Goal: Use online tool/utility: Utilize a website feature to perform a specific function

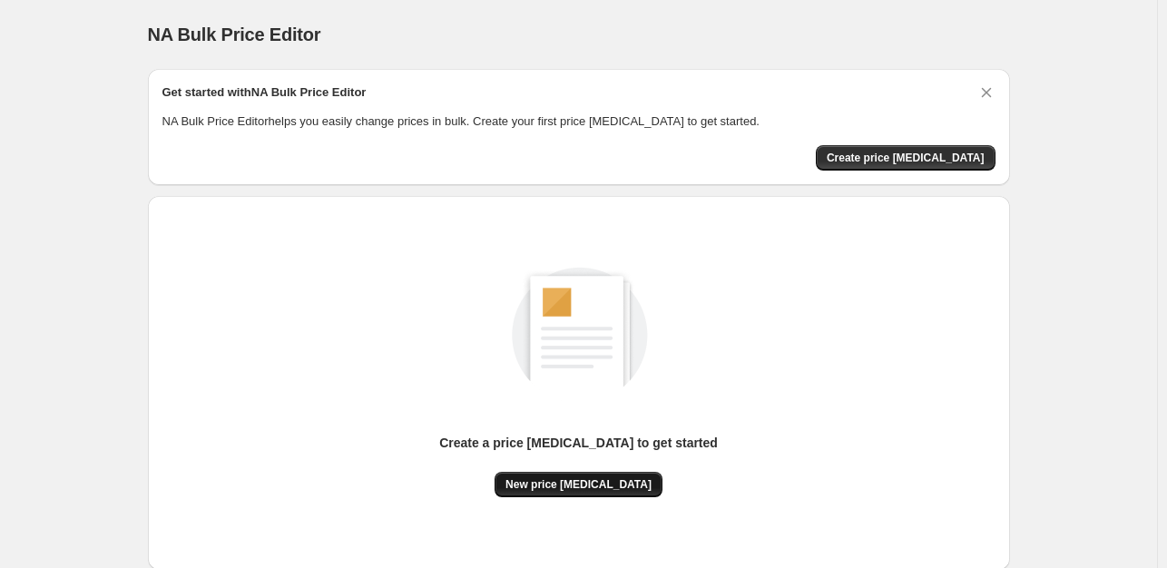
click at [590, 486] on span "New price [MEDICAL_DATA]" at bounding box center [579, 484] width 146 height 15
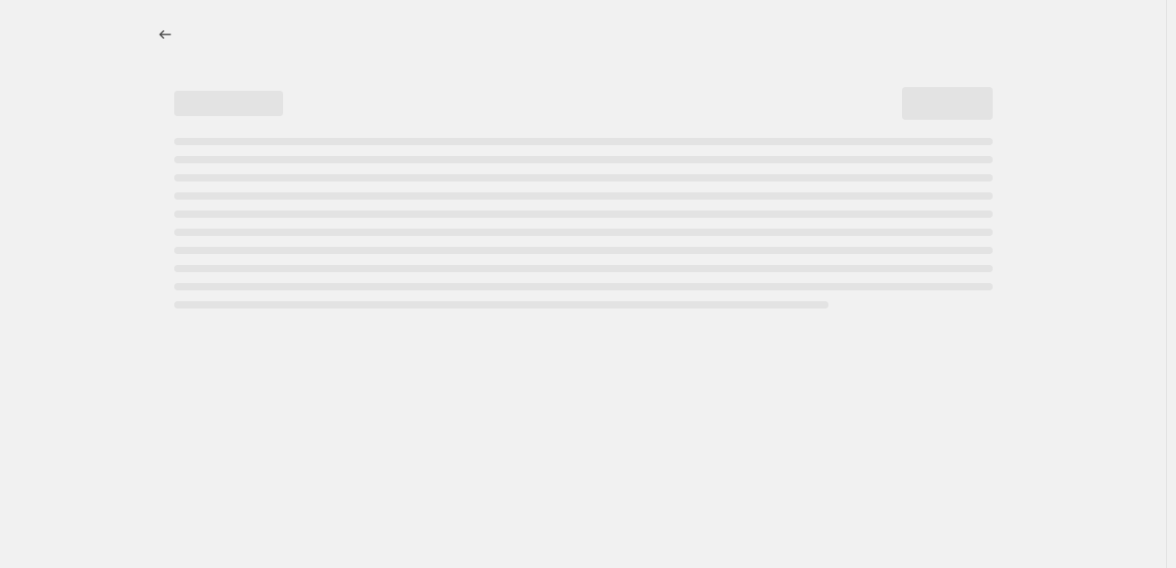
select select "percentage"
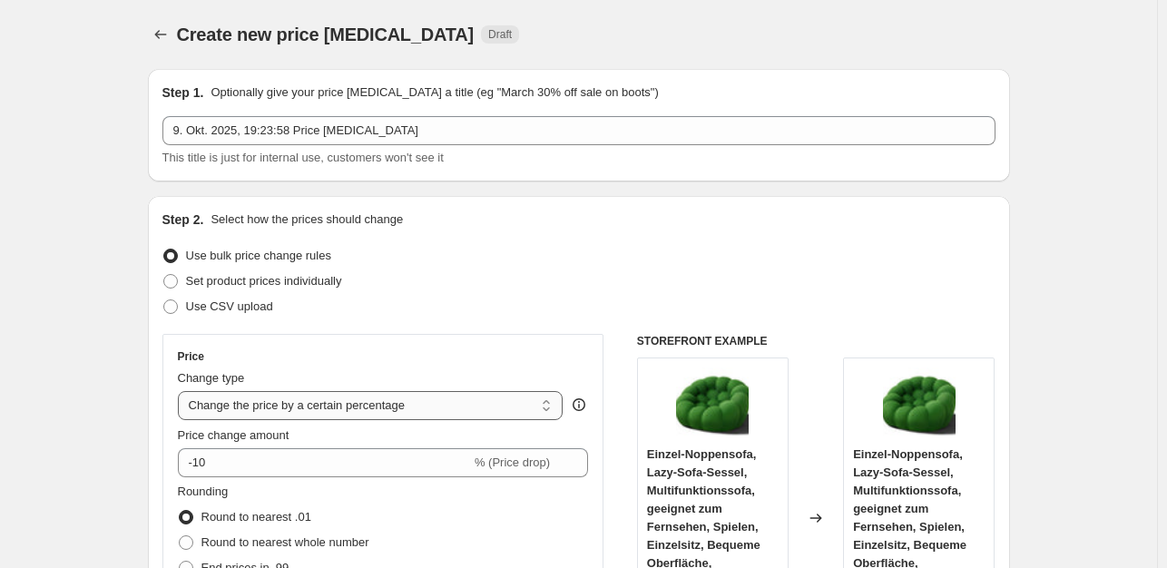
scroll to position [91, 0]
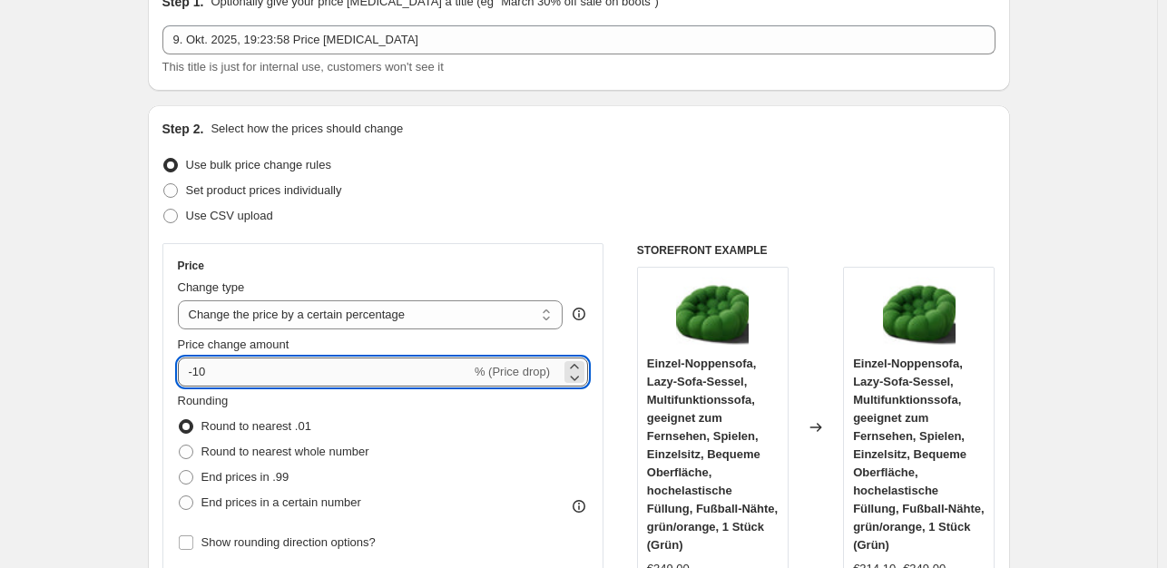
click at [243, 375] on input "-10" at bounding box center [324, 372] width 293 height 29
type input "-1"
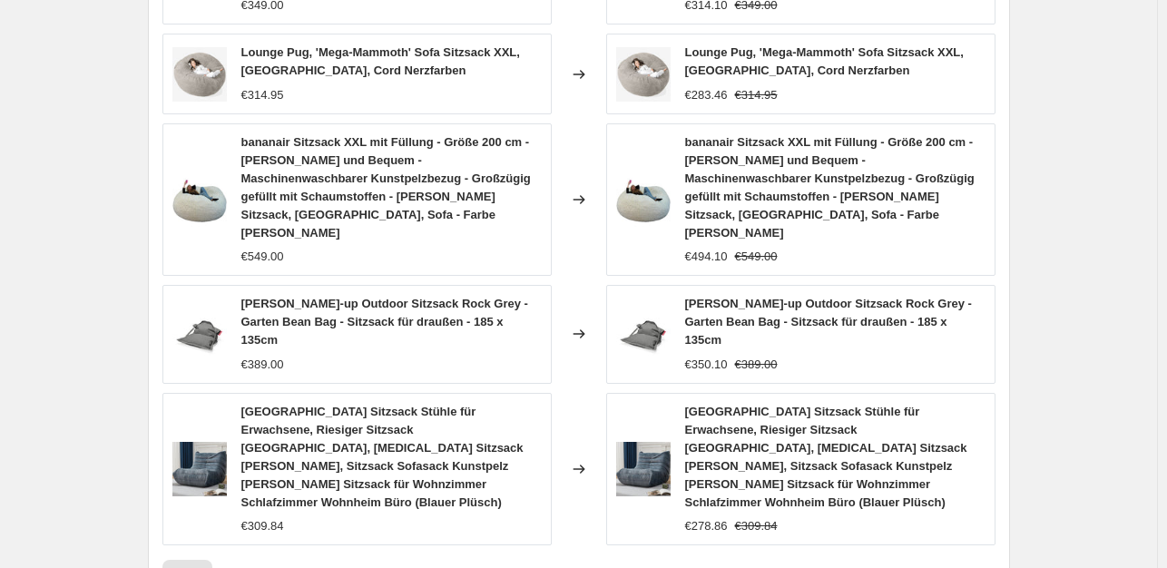
scroll to position [1401, 0]
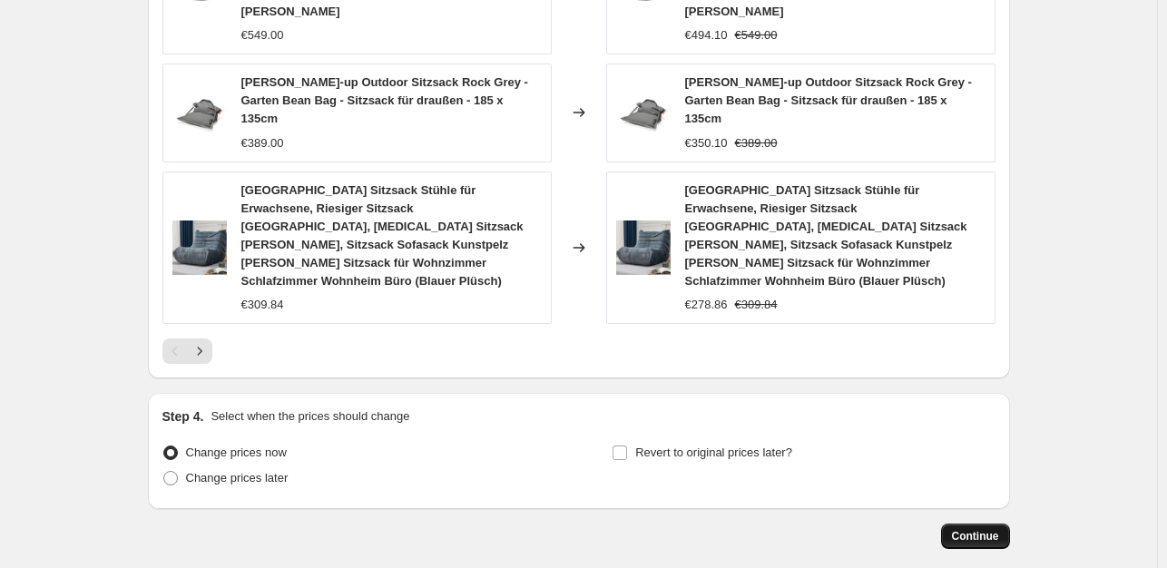
type input "-35"
click at [984, 529] on span "Continue" at bounding box center [975, 536] width 47 height 15
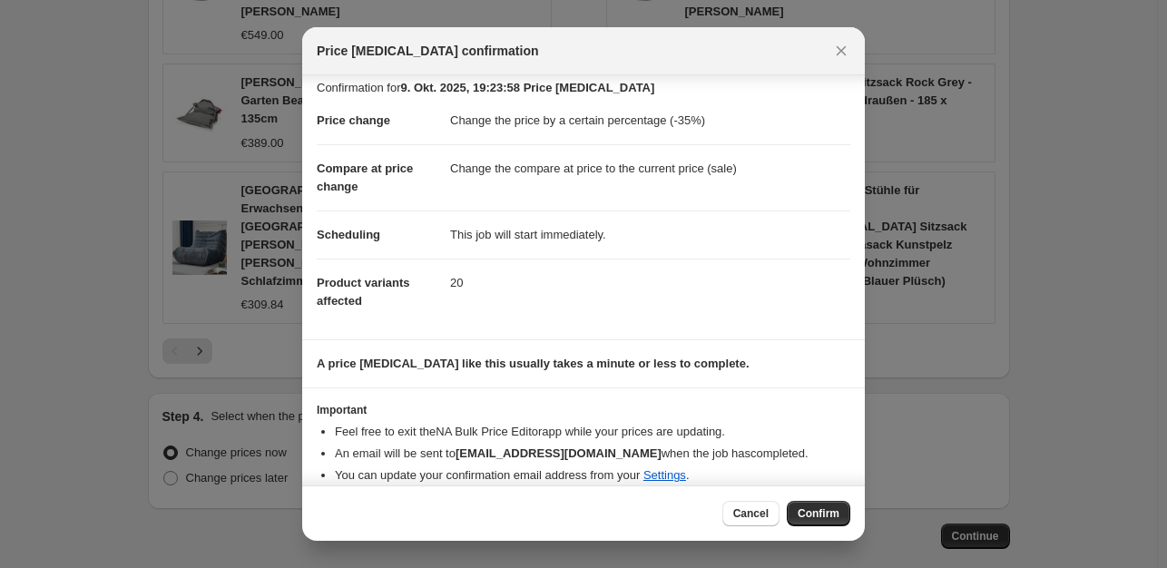
scroll to position [27, 0]
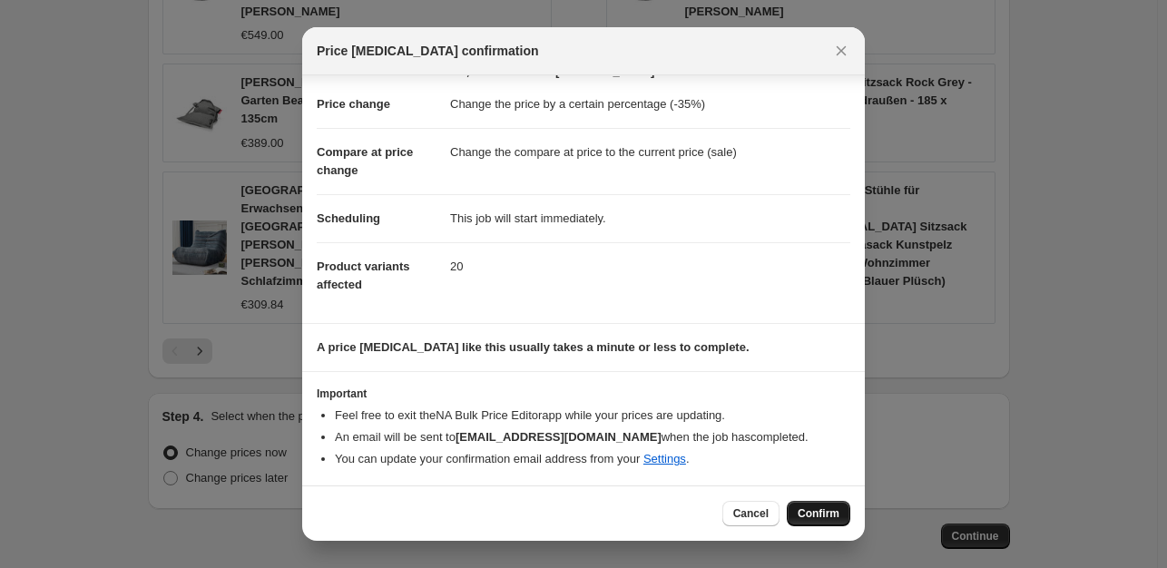
click at [824, 508] on span "Confirm" at bounding box center [819, 513] width 42 height 15
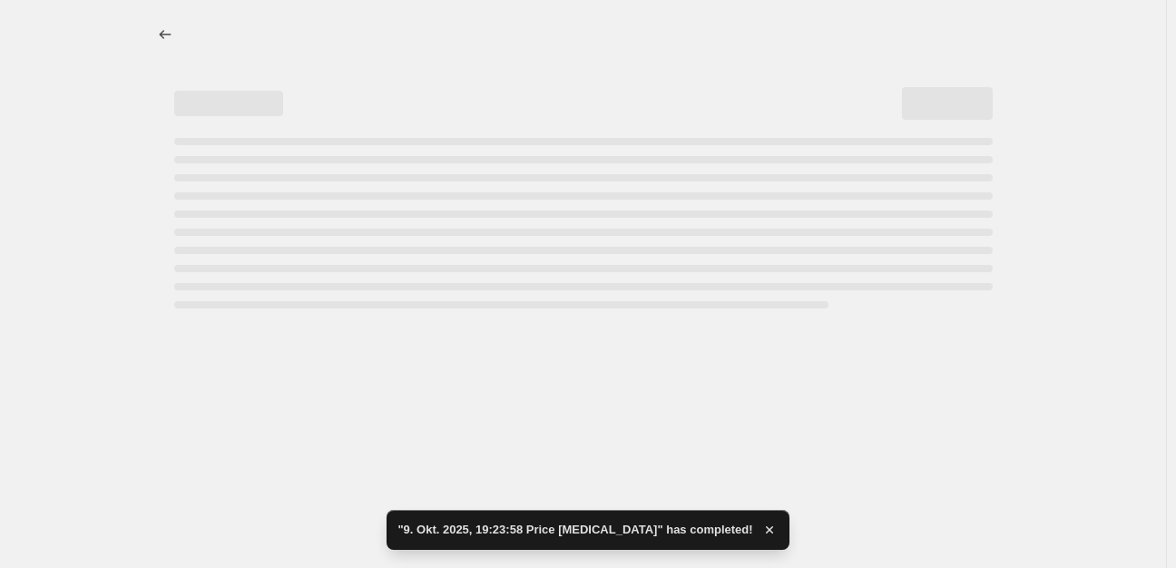
select select "percentage"
